Goal: Information Seeking & Learning: Understand process/instructions

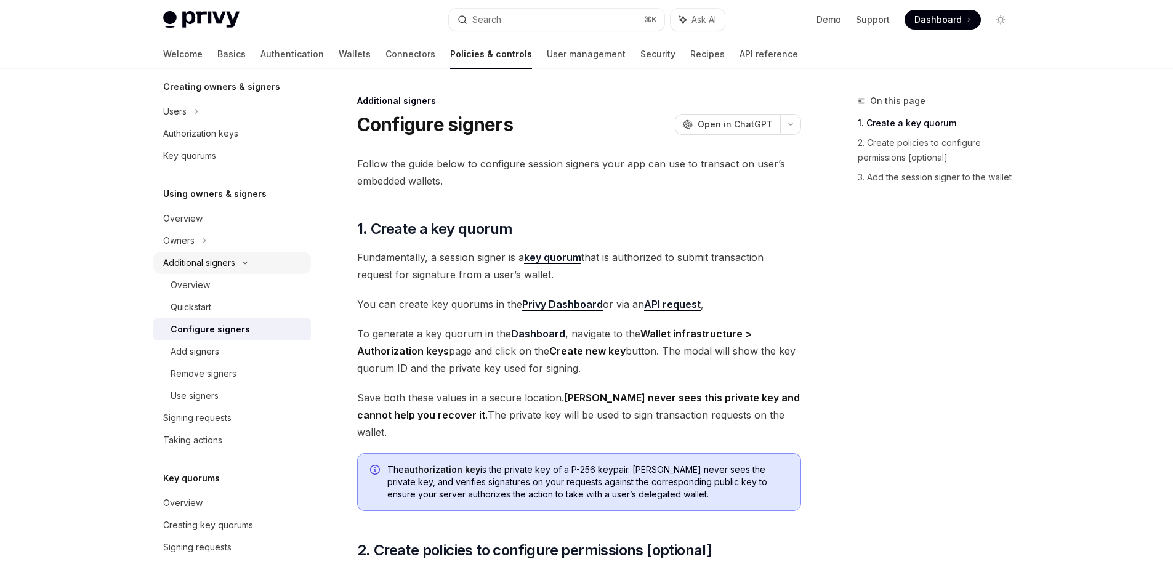
click at [216, 261] on div "Additional signers" at bounding box center [199, 263] width 72 height 15
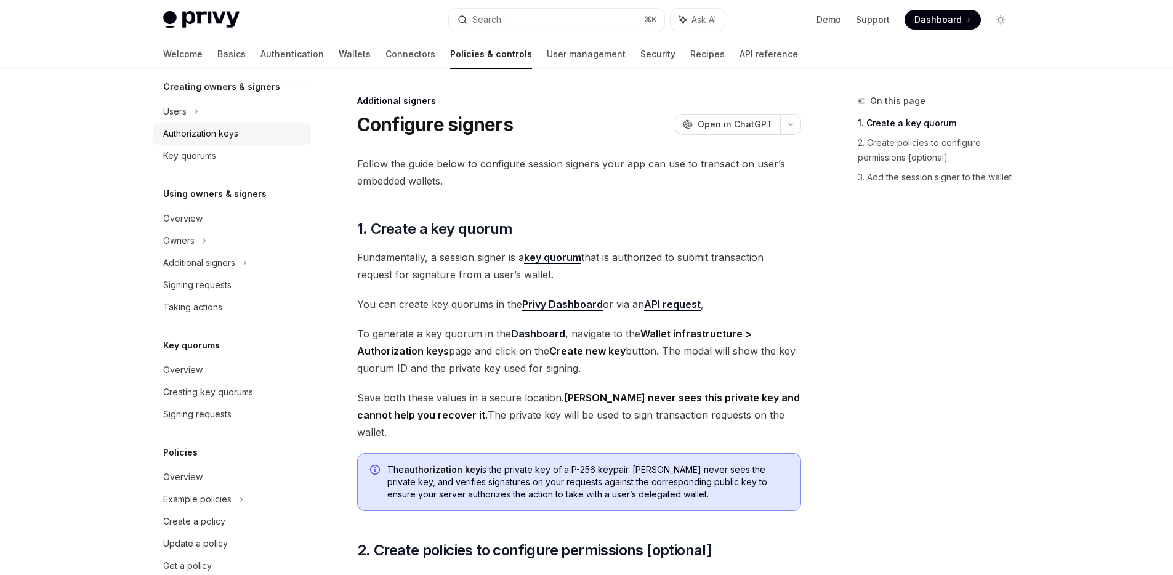
scroll to position [132, 0]
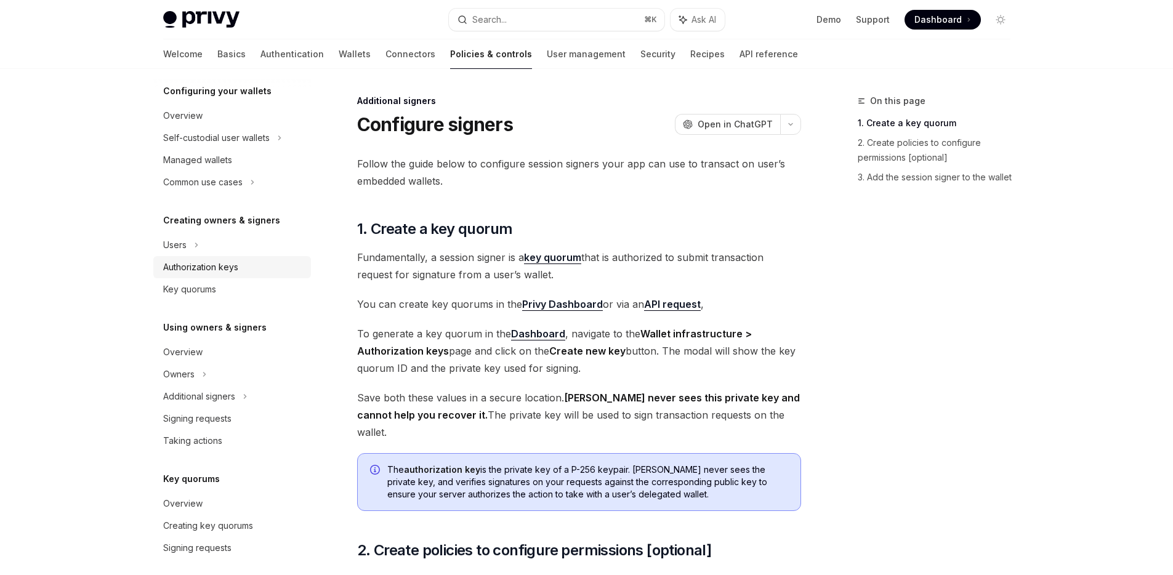
click at [216, 264] on div "Authorization keys" at bounding box center [200, 267] width 75 height 15
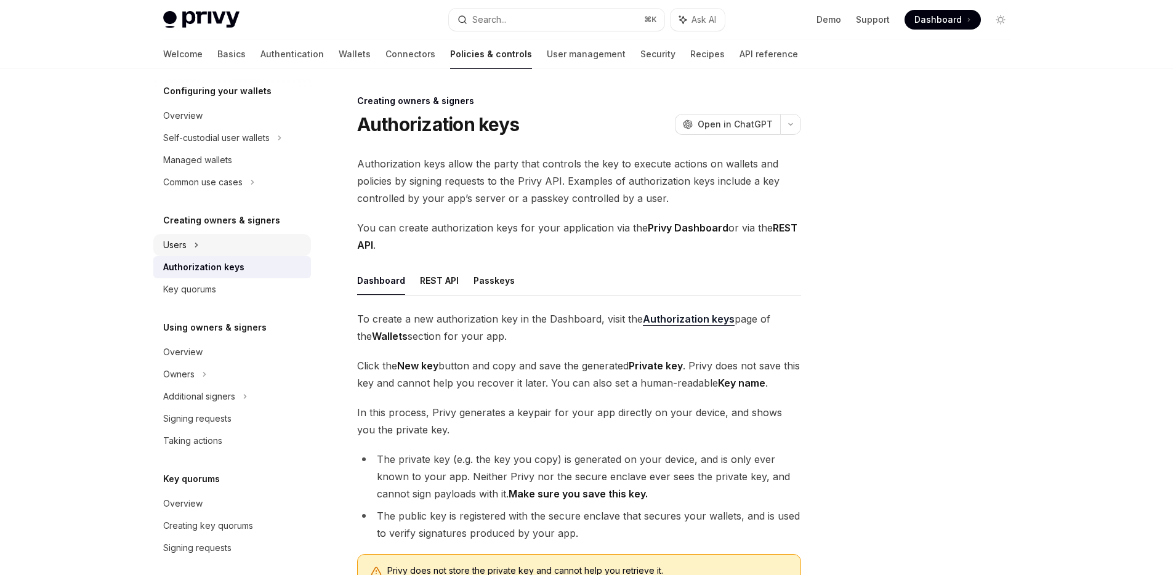
click at [213, 250] on div "Users" at bounding box center [232, 245] width 158 height 22
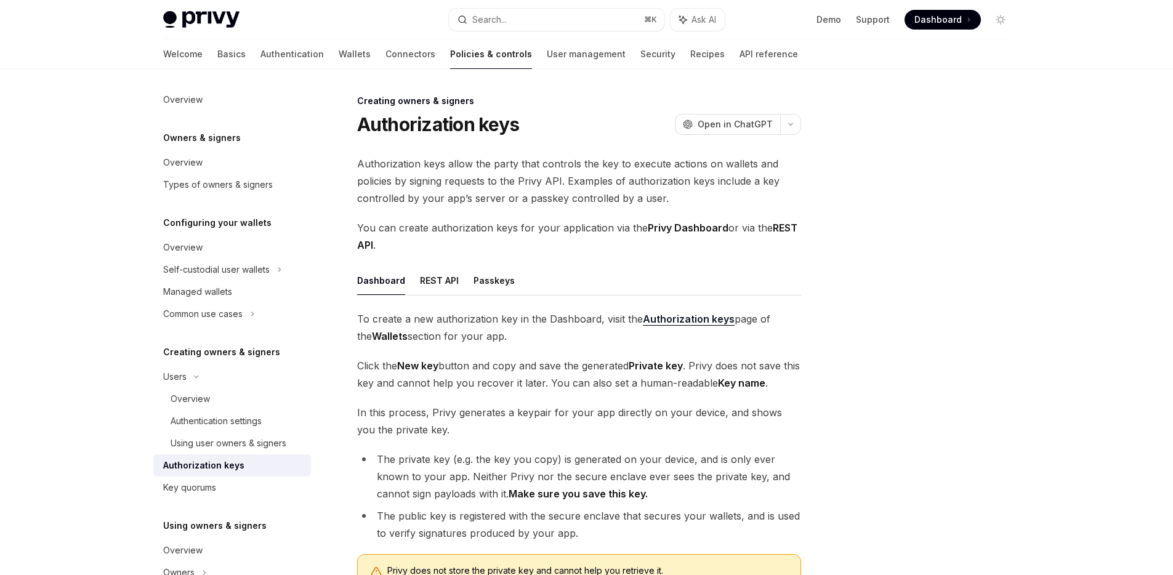
type textarea "*"
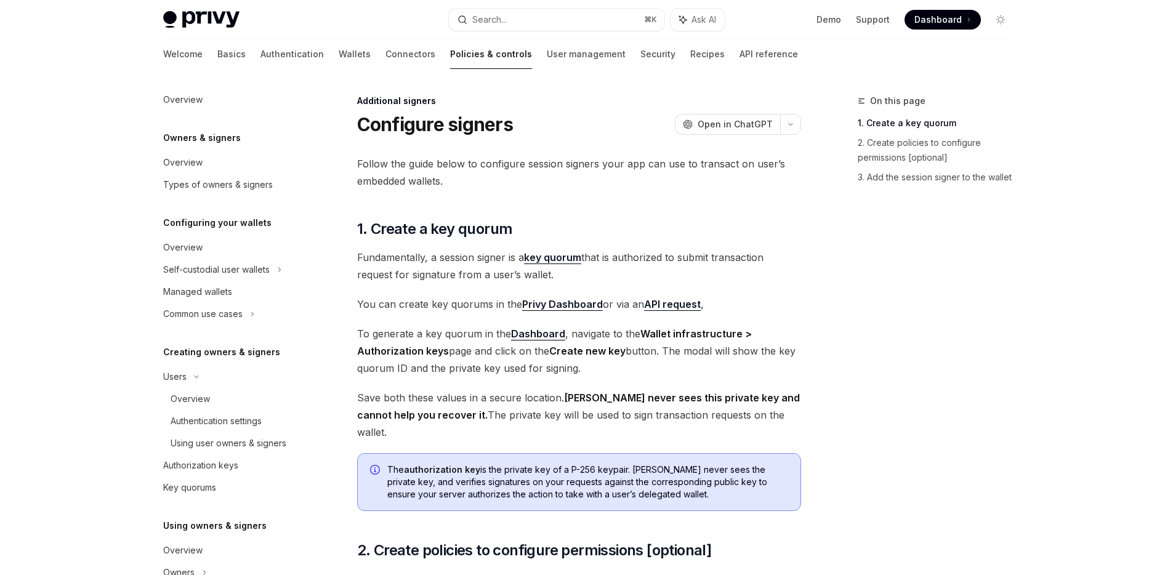
scroll to position [339, 0]
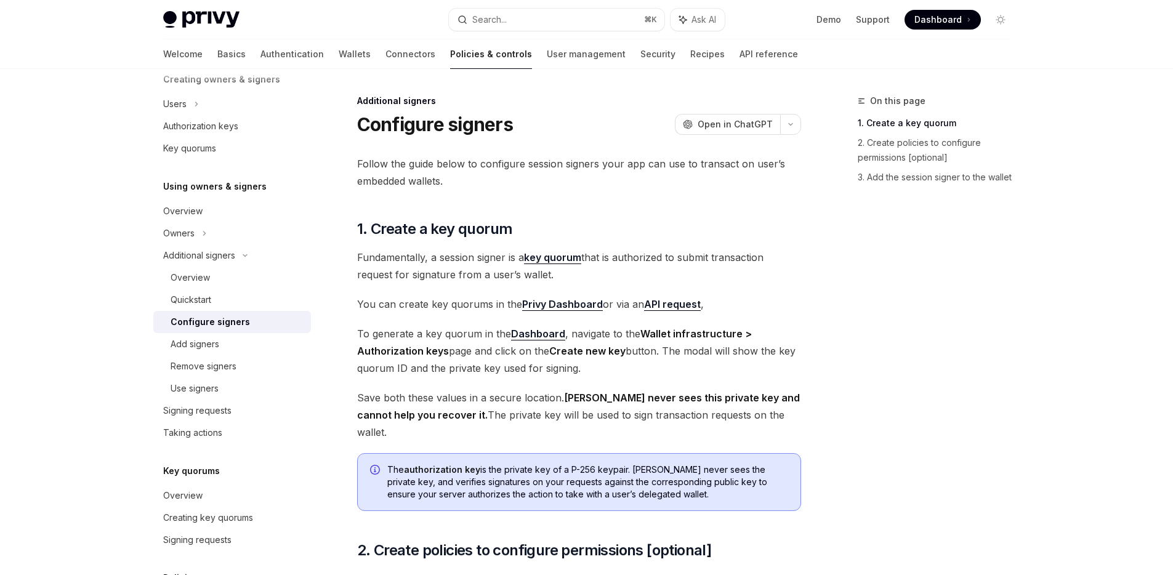
scroll to position [170, 0]
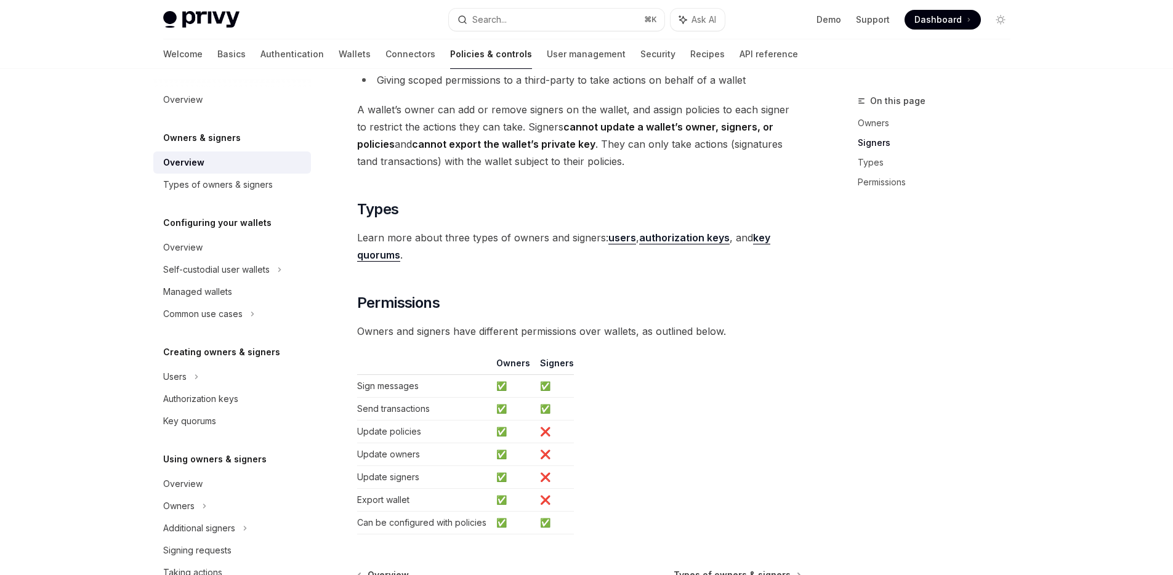
scroll to position [982, 0]
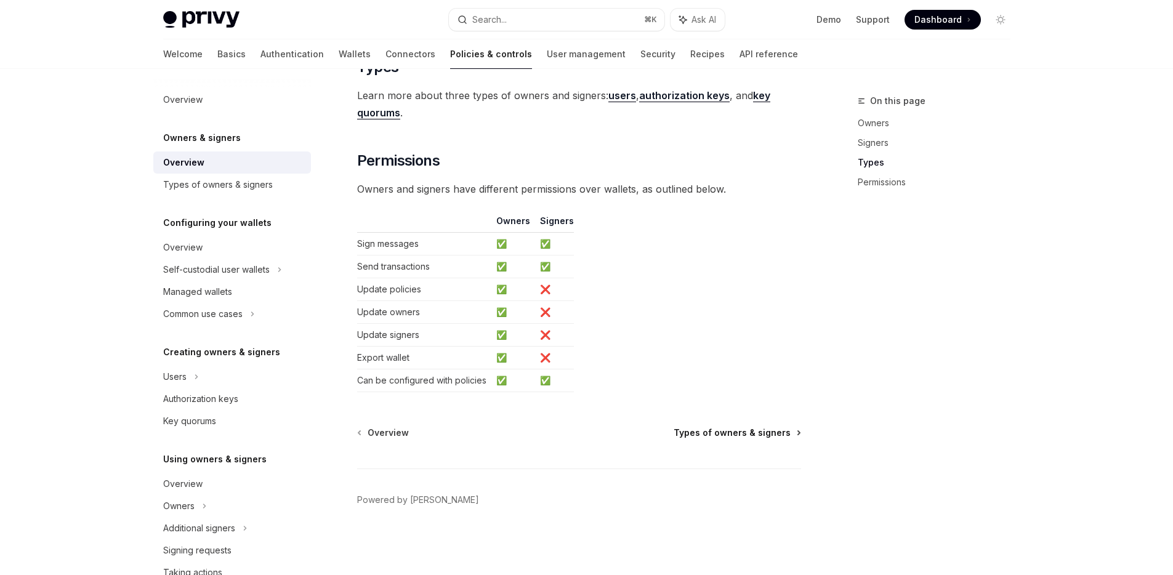
click at [749, 429] on span "Types of owners & signers" at bounding box center [732, 433] width 117 height 12
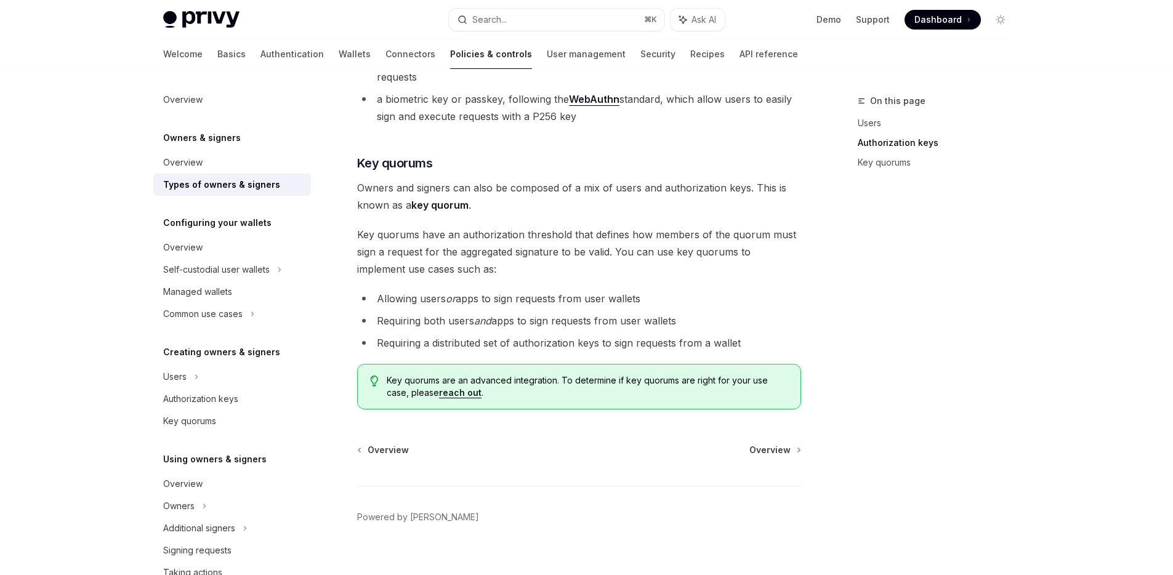
scroll to position [221, 0]
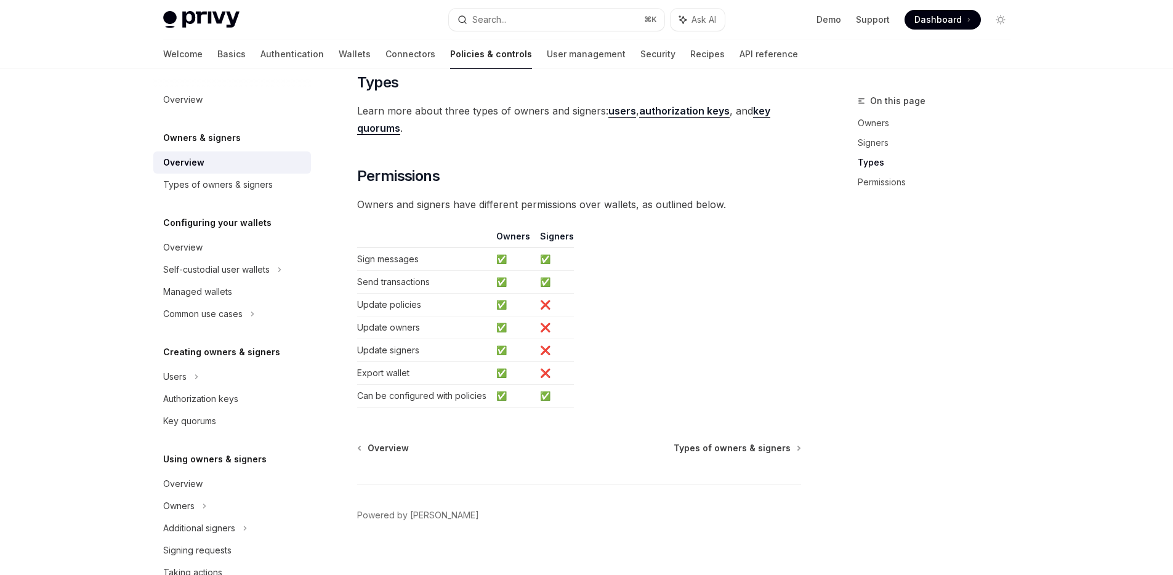
scroll to position [982, 0]
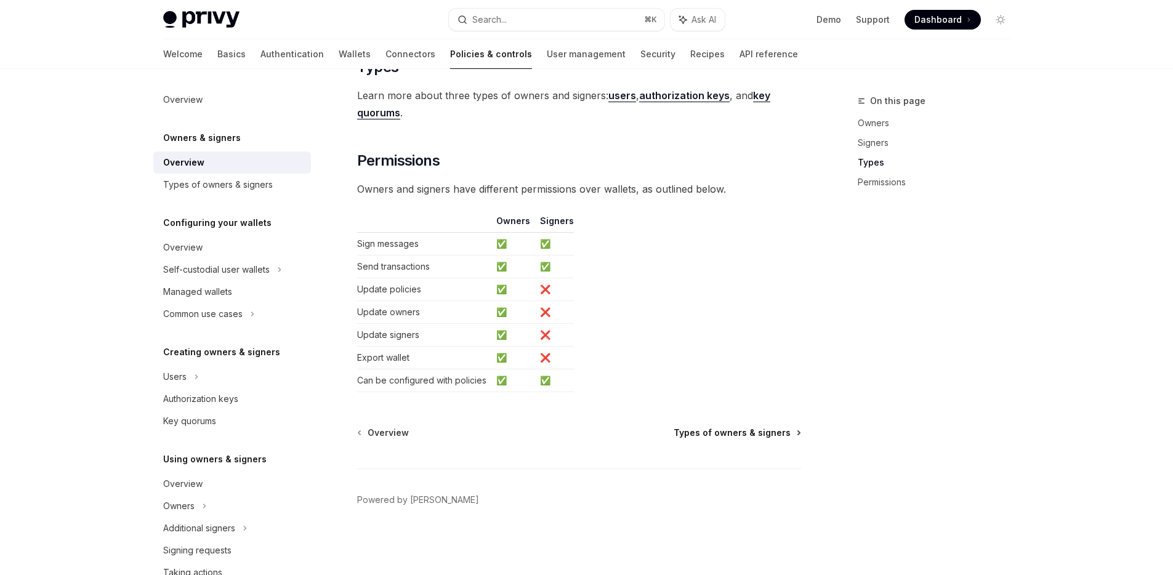
click at [777, 429] on span "Types of owners & signers" at bounding box center [732, 433] width 117 height 12
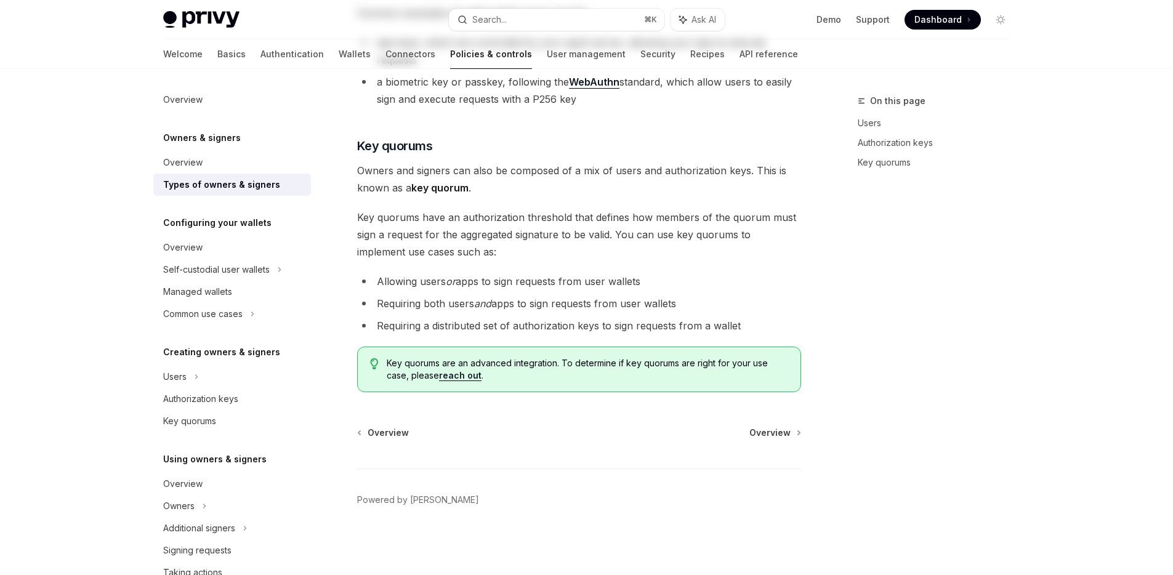
type textarea "*"
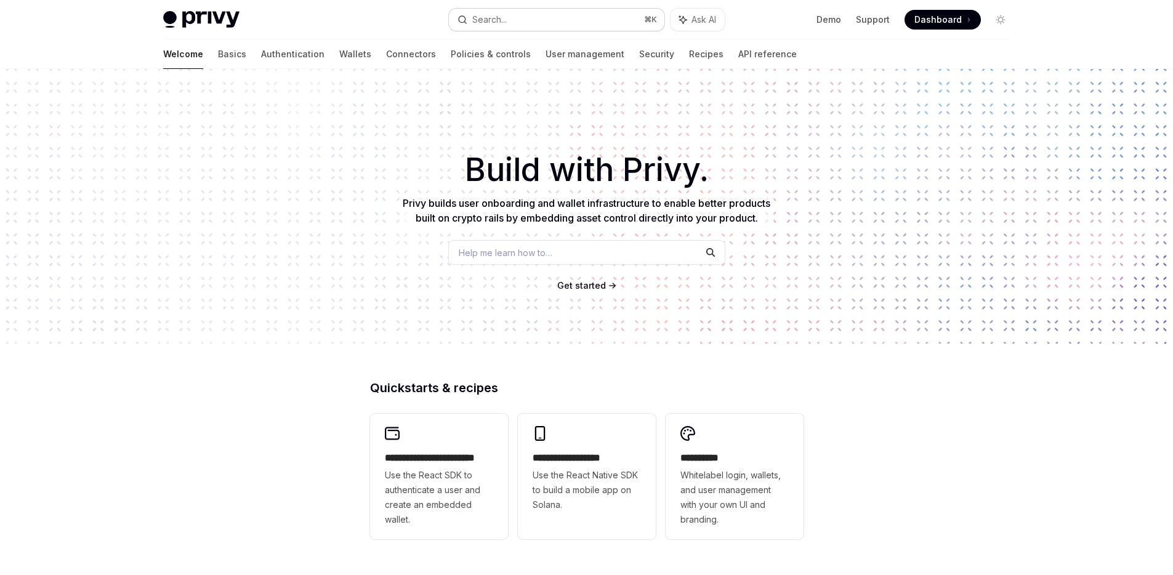
click at [536, 17] on button "Search... ⌘ K" at bounding box center [557, 20] width 216 height 22
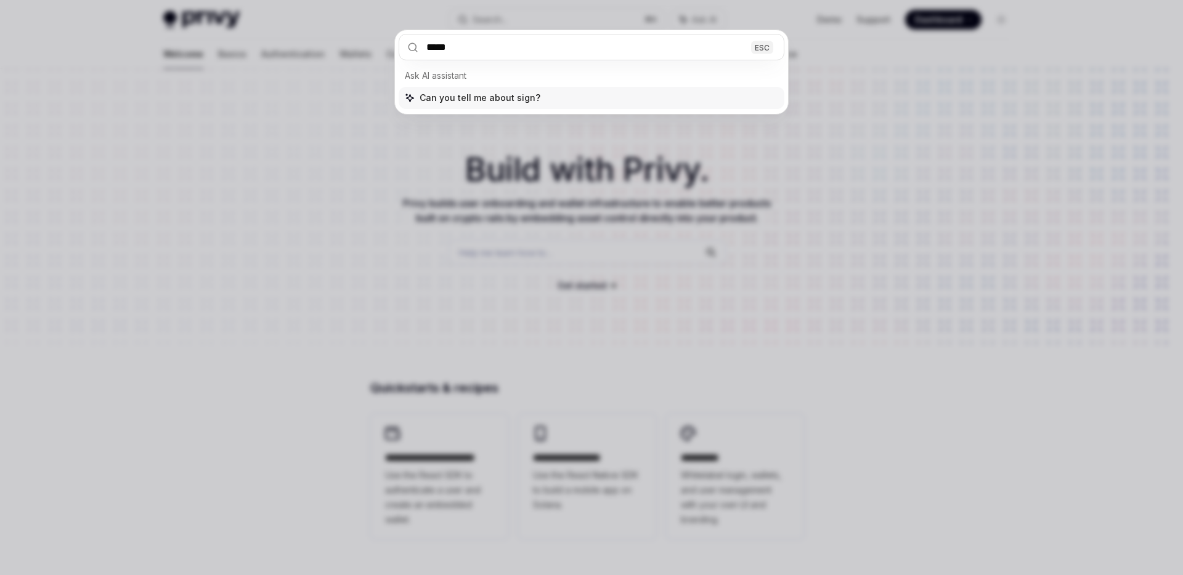
type input "******"
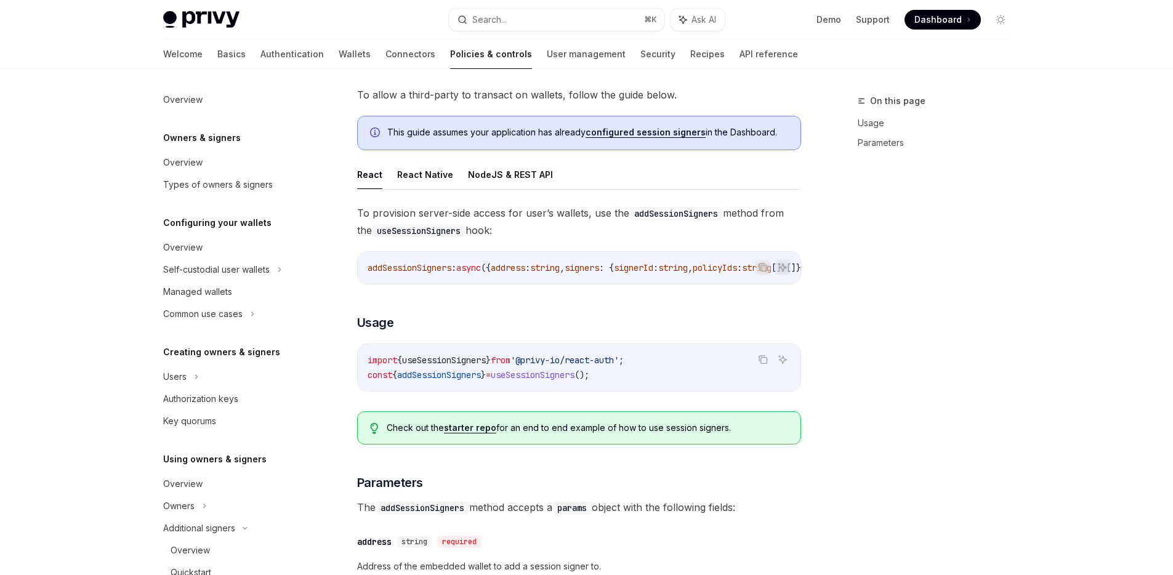
scroll to position [295, 0]
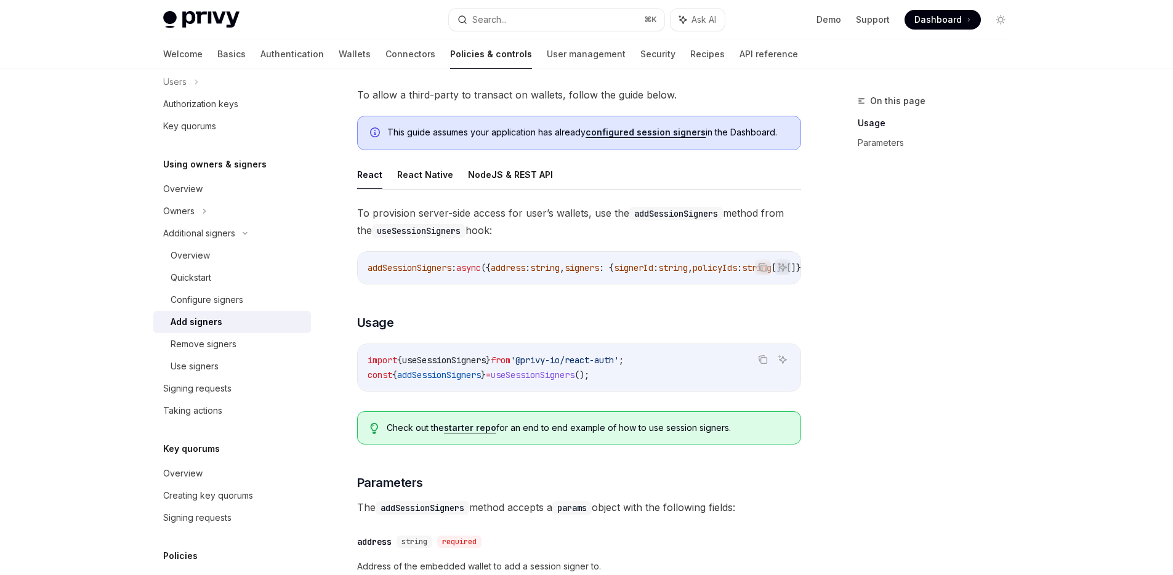
click at [609, 135] on link "configured session signers" at bounding box center [646, 132] width 120 height 11
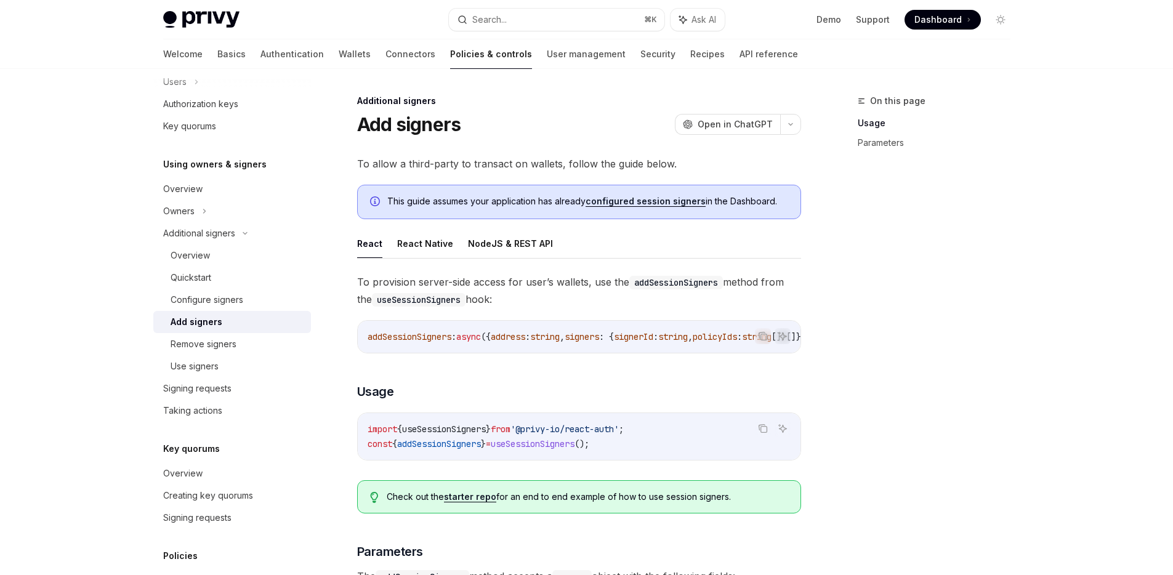
scroll to position [79, 0]
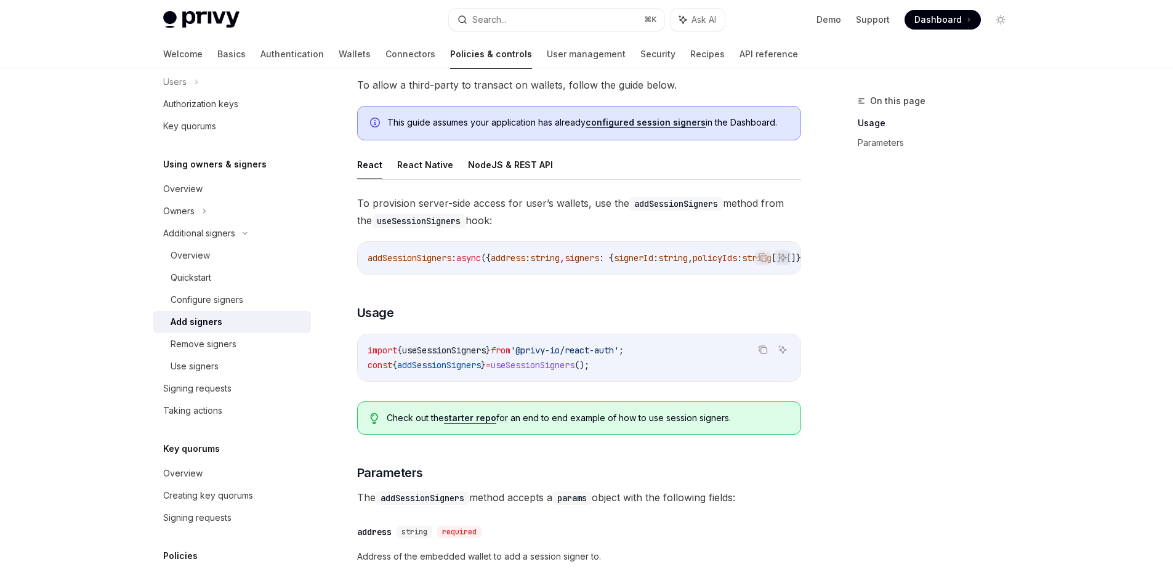
click at [638, 120] on link "configured session signers" at bounding box center [646, 122] width 120 height 11
type textarea "*"
